Goal: Task Accomplishment & Management: Manage account settings

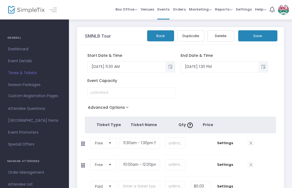
click at [252, 167] on span at bounding box center [250, 164] width 7 height 7
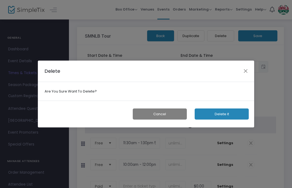
click at [228, 114] on button "Delete it" at bounding box center [221, 113] width 54 height 11
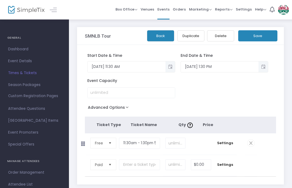
click at [263, 36] on button "Save" at bounding box center [257, 35] width 39 height 11
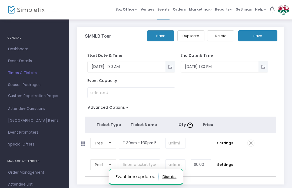
click at [162, 36] on button "Back" at bounding box center [160, 35] width 27 height 11
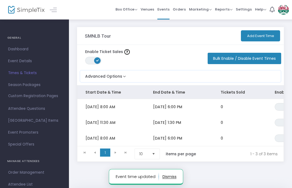
click at [128, 134] on td "[DATE] 8:00 AM" at bounding box center [110, 138] width 67 height 16
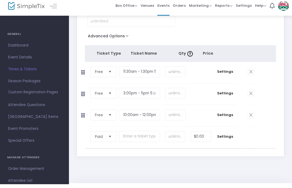
scroll to position [88, 0]
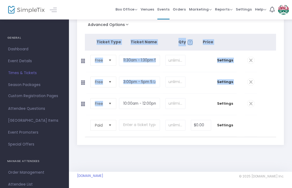
click at [255, 115] on tr "Paid Required. $0.00 Settings" at bounding box center [171, 126] width 172 height 22
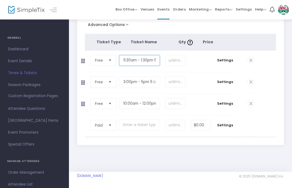
click at [128, 56] on input "11:30am - 1:30pm 5 Level Tour (90 minute)" at bounding box center [139, 60] width 41 height 11
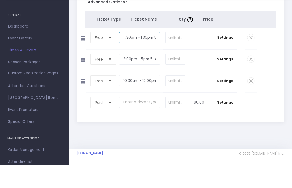
click at [129, 55] on input "11:30am - 1:30pm 5 Level Tour (90 minute)" at bounding box center [139, 60] width 41 height 11
click at [130, 55] on input "11:30am - 1:30pm 5 Level Tour (90 minute)" at bounding box center [139, 60] width 41 height 11
click at [147, 55] on input "11:30am - 1:30pm 5 Level Tour (90 minute)" at bounding box center [139, 60] width 41 height 11
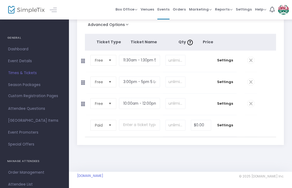
click at [251, 57] on span at bounding box center [250, 60] width 7 height 7
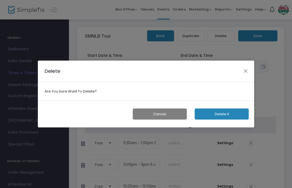
scroll to position [0, 0]
click at [225, 119] on button "Delete it" at bounding box center [221, 113] width 54 height 11
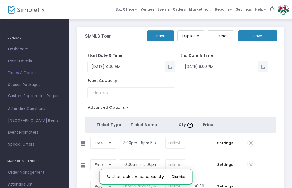
click at [252, 144] on span at bounding box center [250, 142] width 7 height 7
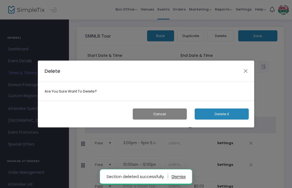
click at [228, 110] on button "Delete it" at bounding box center [221, 113] width 54 height 11
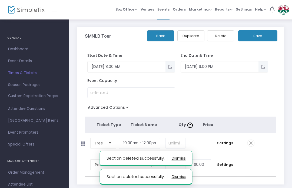
click at [259, 35] on button "Save" at bounding box center [257, 35] width 39 height 11
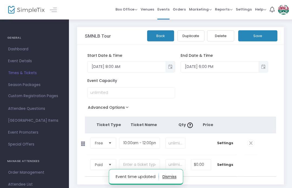
click at [163, 32] on button "Back" at bounding box center [160, 35] width 27 height 11
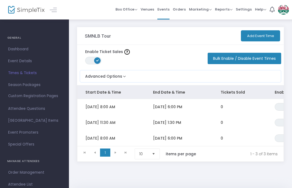
click at [49, 94] on span "Custom Registration Pages" at bounding box center [33, 95] width 50 height 5
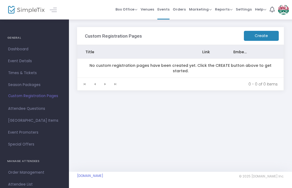
click at [258, 38] on m-button "Create" at bounding box center [260, 36] width 35 height 10
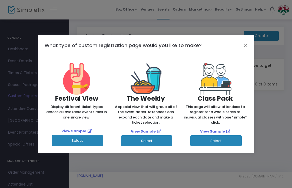
click at [83, 133] on link "View Sample" at bounding box center [73, 130] width 25 height 5
